Goal: Task Accomplishment & Management: Manage account settings

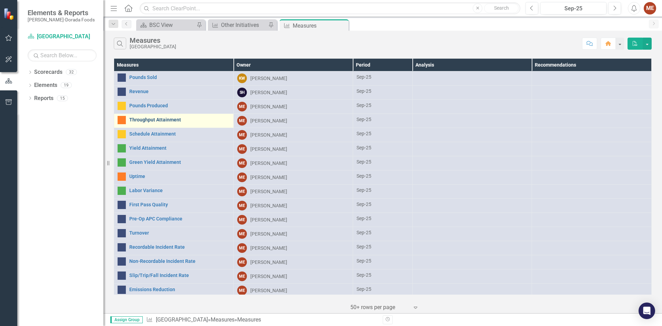
click at [168, 119] on link "Throughput Attainment" at bounding box center [179, 119] width 101 height 5
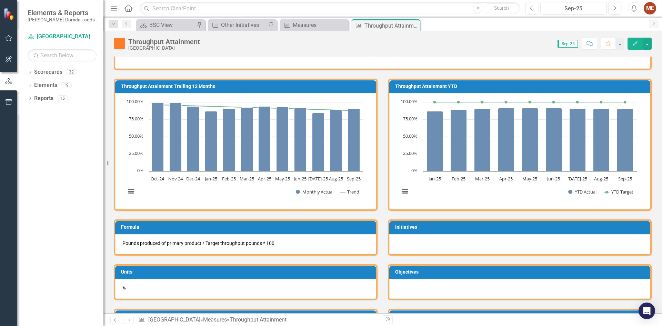
scroll to position [69, 0]
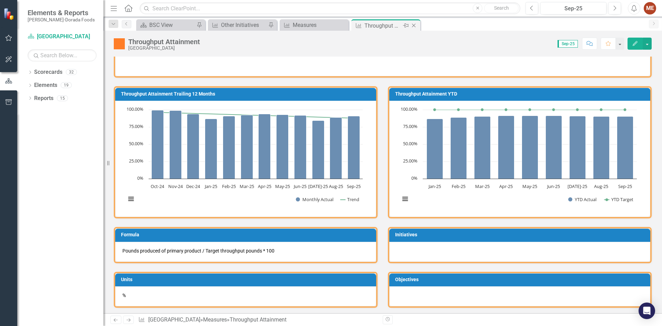
click at [413, 25] on icon at bounding box center [414, 26] width 4 height 4
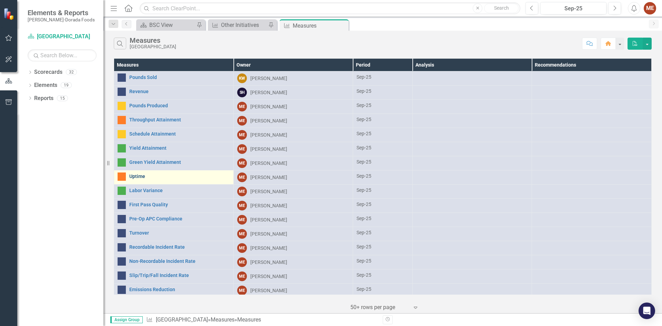
click at [146, 175] on link "Uptime" at bounding box center [179, 176] width 101 height 5
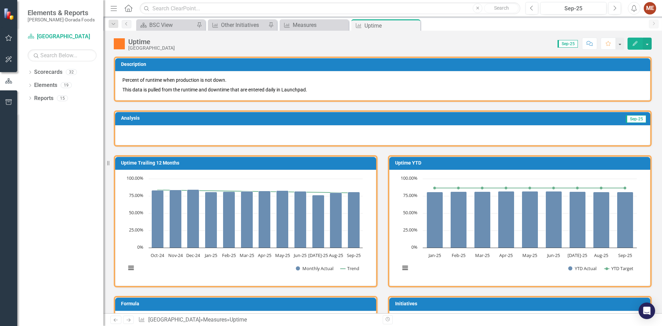
click at [147, 142] on div at bounding box center [382, 135] width 535 height 20
click at [147, 136] on div at bounding box center [382, 135] width 535 height 20
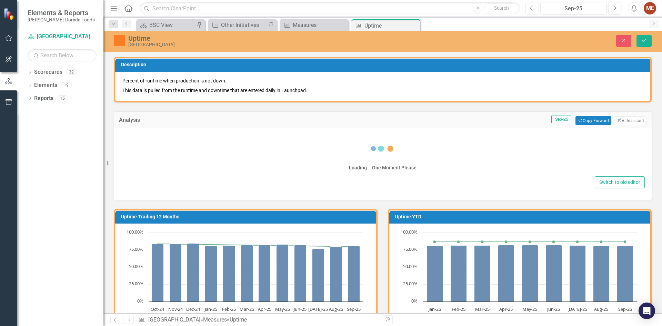
click at [147, 134] on div "Loading... One Moment Please" at bounding box center [383, 153] width 524 height 41
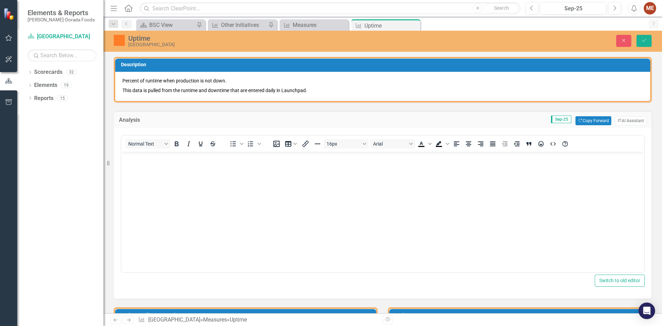
click at [151, 167] on body "Rich Text Area. Press ALT-0 for help." at bounding box center [382, 202] width 522 height 103
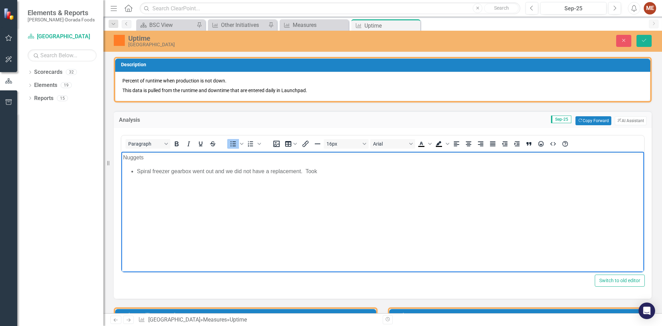
click at [328, 170] on li "Spiral freezer gearbox went out and we did not have a replacement. Took" at bounding box center [389, 171] width 505 height 8
click at [458, 175] on li "Spiral freezer gearbox went out and we did not have a replacement. Took lines 1…" at bounding box center [389, 171] width 505 height 8
click at [157, 188] on li "Rich Text Area. Press ALT-0 for help." at bounding box center [389, 187] width 505 height 8
click at [139, 188] on li "Rich Text Area. Press ALT-0 for help." at bounding box center [389, 187] width 505 height 8
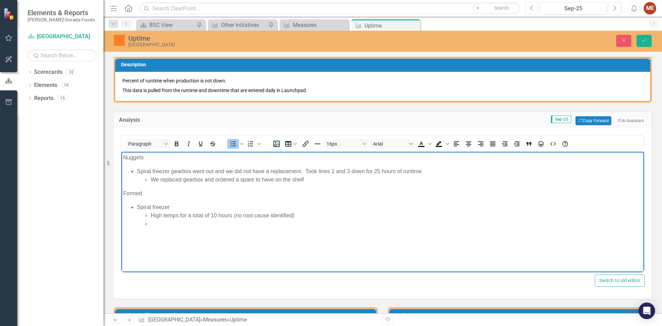
click at [161, 224] on li "Rich Text Area. Press ALT-0 for help." at bounding box center [396, 223] width 491 height 8
click at [192, 225] on li "Rich Text Area. Press ALT-0 for help." at bounding box center [396, 223] width 491 height 8
click at [206, 236] on p "Rich Text Area. Press ALT-0 for help." at bounding box center [382, 237] width 519 height 8
click at [327, 223] on li "12 hours for drive drum fault (no root cause identified)" at bounding box center [396, 223] width 491 height 8
click at [260, 236] on body "Nuggets Spiral freezer gearbox went out and we did not have a replacement. Took…" at bounding box center [382, 203] width 522 height 105
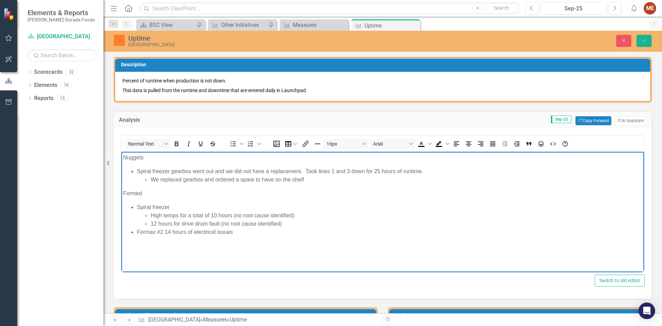
click at [264, 235] on li "Formax #2 14 hours of electrical issues" at bounding box center [389, 231] width 505 height 8
click at [279, 244] on li "Rich Text Area. Press ALT-0 for help." at bounding box center [389, 240] width 505 height 8
click at [279, 244] on body "Nuggets Spiral freezer gearbox went out and we did not have a replacement. Took…" at bounding box center [382, 202] width 522 height 103
click at [313, 237] on body "Nuggets Spiral freezer gearbox went out and we did not have a replacement. Took…" at bounding box center [382, 202] width 522 height 103
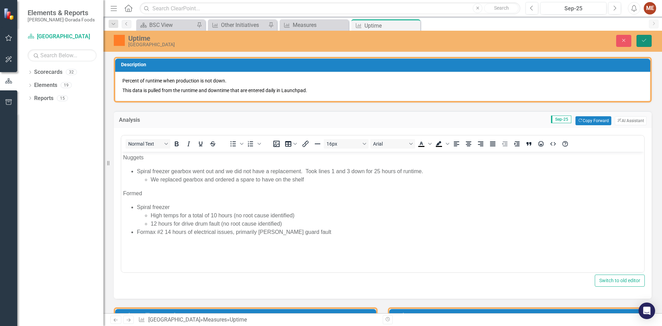
click at [528, 39] on button "Save" at bounding box center [643, 41] width 15 height 12
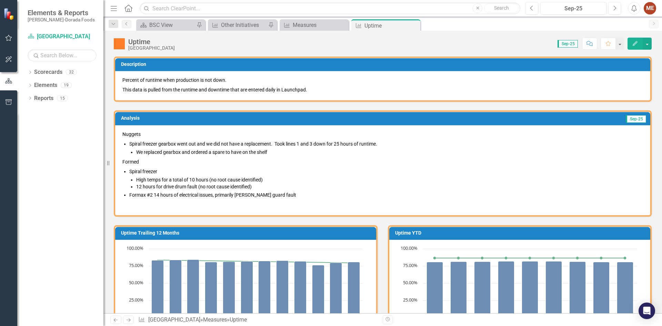
click at [306, 192] on li "Formax #2 14 hours of electrical issues, primarily hopper guard fault" at bounding box center [385, 194] width 513 height 7
click at [279, 196] on li "Formax #2 14 hours of electrical issues, primarily hopper guard fault" at bounding box center [385, 194] width 513 height 7
click at [280, 195] on li "Formax #2 14 hours of electrical issues, primarily hopper guard fault" at bounding box center [385, 194] width 513 height 7
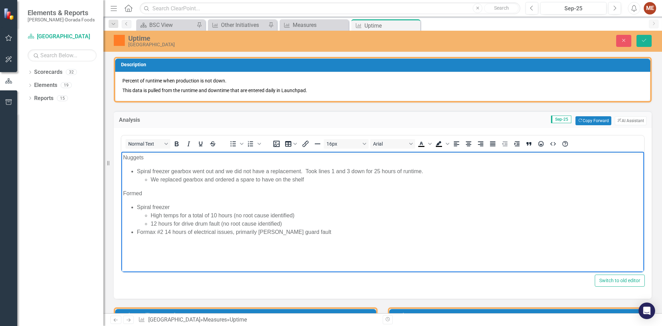
click at [272, 257] on html "Nuggets Spiral freezer gearbox went out and we did not have a replacement. Took…" at bounding box center [382, 203] width 522 height 105
click at [159, 259] on li "Rich Text Area. Press ALT-0 for help." at bounding box center [389, 259] width 505 height 8
click at [140, 258] on li "3.2 hours for no raw materials - late trucks" at bounding box center [389, 259] width 505 height 8
click at [264, 259] on li "6.2 hours for no raw materials - late trucks" at bounding box center [389, 259] width 505 height 8
click at [274, 259] on li "6.2 hours for no raw materials - late trucks" at bounding box center [389, 259] width 505 height 8
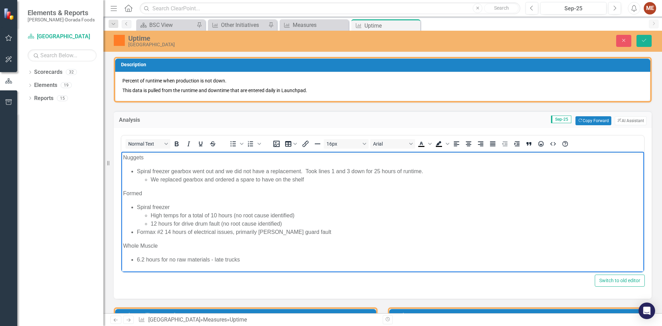
scroll to position [6, 0]
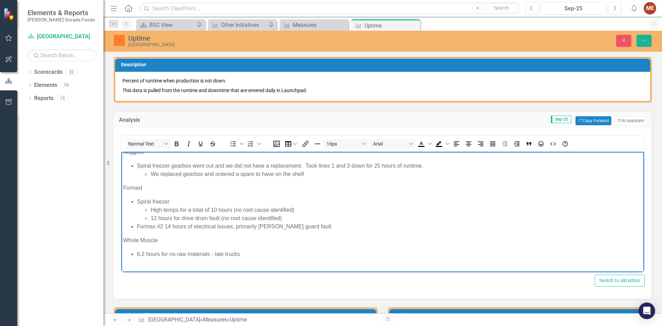
click at [151, 266] on p "Rich Text Area. Press ALT-0 for help." at bounding box center [382, 267] width 519 height 8
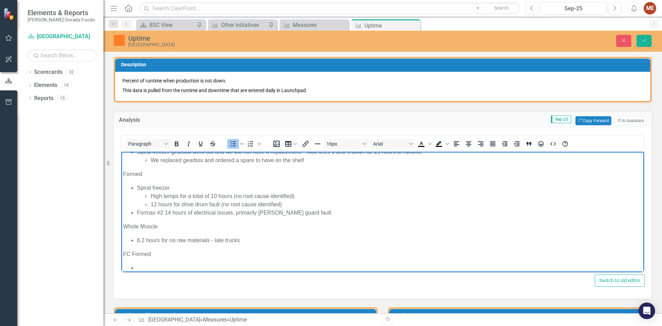
click at [145, 265] on li "Rich Text Area. Press ALT-0 for help." at bounding box center [389, 267] width 505 height 8
click at [137, 265] on li "Metal detectors" at bounding box center [389, 267] width 505 height 8
click at [212, 268] on li "13.7 hours Metal detectors" at bounding box center [389, 267] width 505 height 8
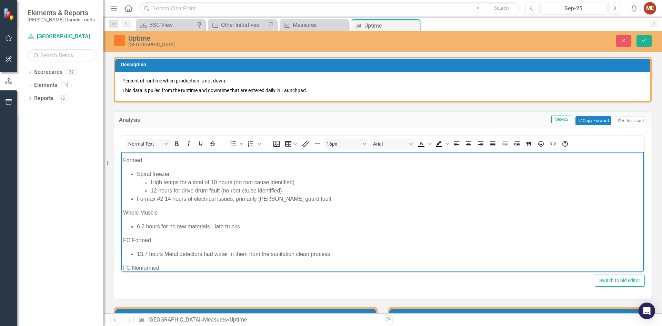
scroll to position [47, 0]
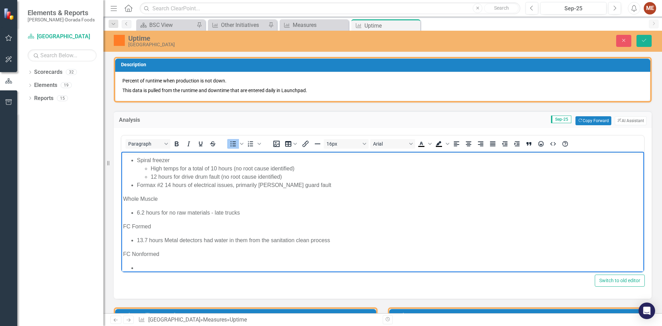
click at [149, 262] on body "Nuggets Spiral freezer gearbox went out and we did not have a replacement. Took…" at bounding box center [382, 191] width 522 height 174
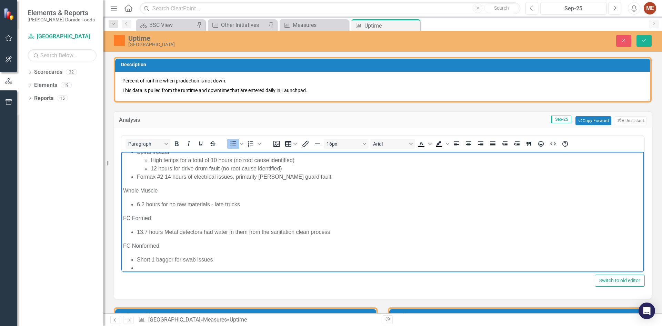
click at [180, 267] on li "Rich Text Area. Press ALT-0 for help." at bounding box center [389, 267] width 505 height 8
